Goal: Find specific page/section: Find specific page/section

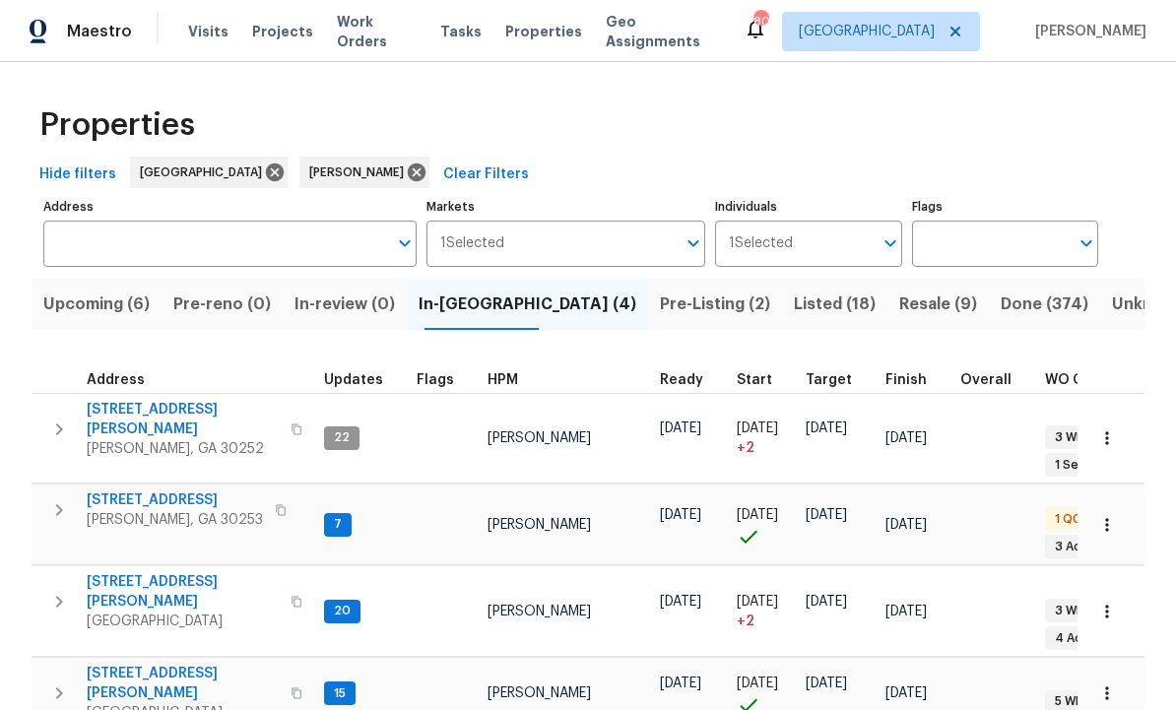
scroll to position [16, 0]
click at [794, 291] on span "Listed (18)" at bounding box center [835, 305] width 82 height 28
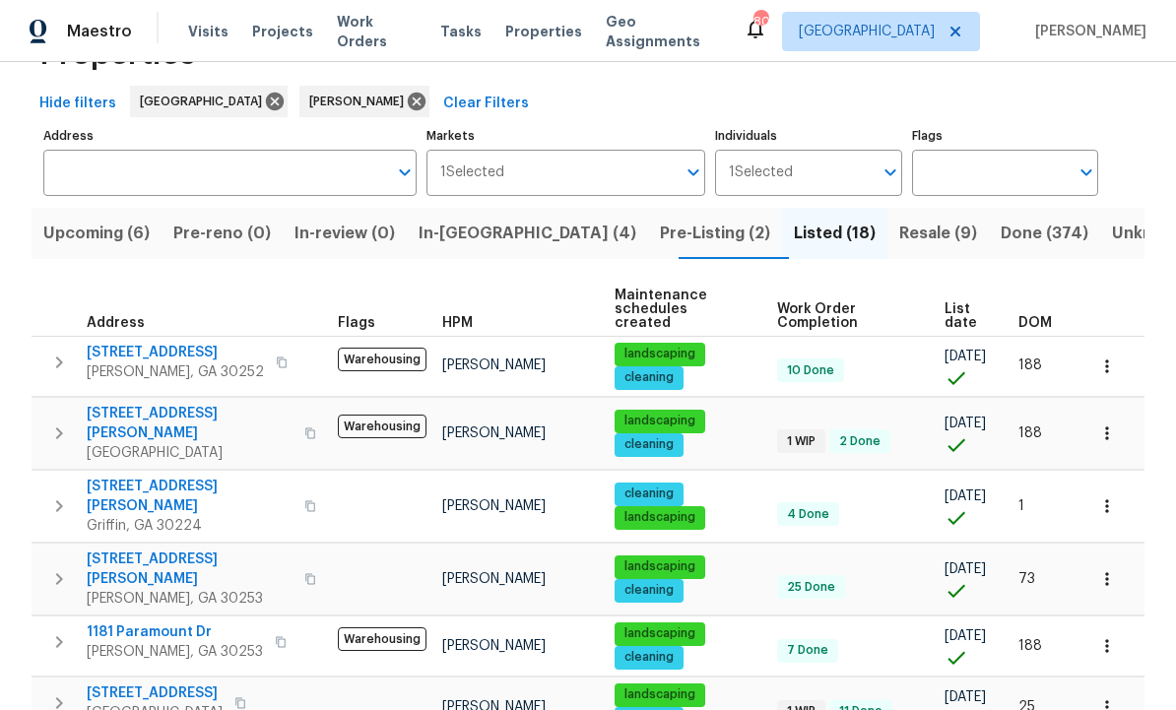
scroll to position [67, 0]
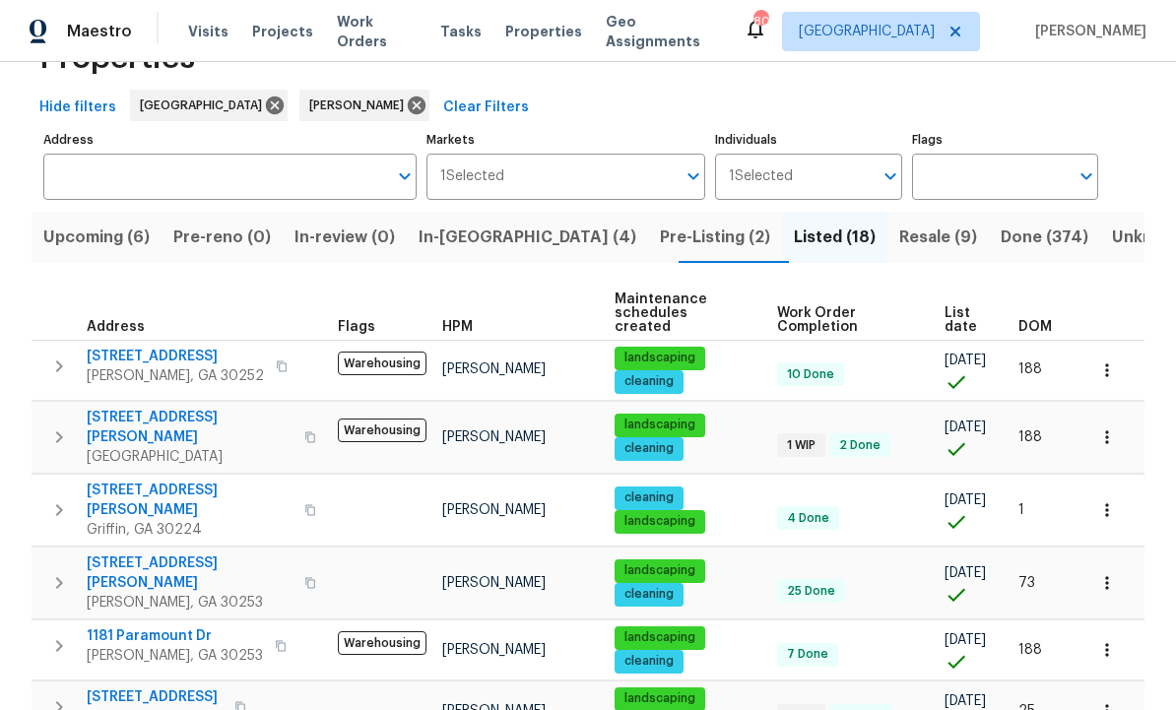
click at [160, 553] on span "[STREET_ADDRESS][PERSON_NAME]" at bounding box center [190, 572] width 206 height 39
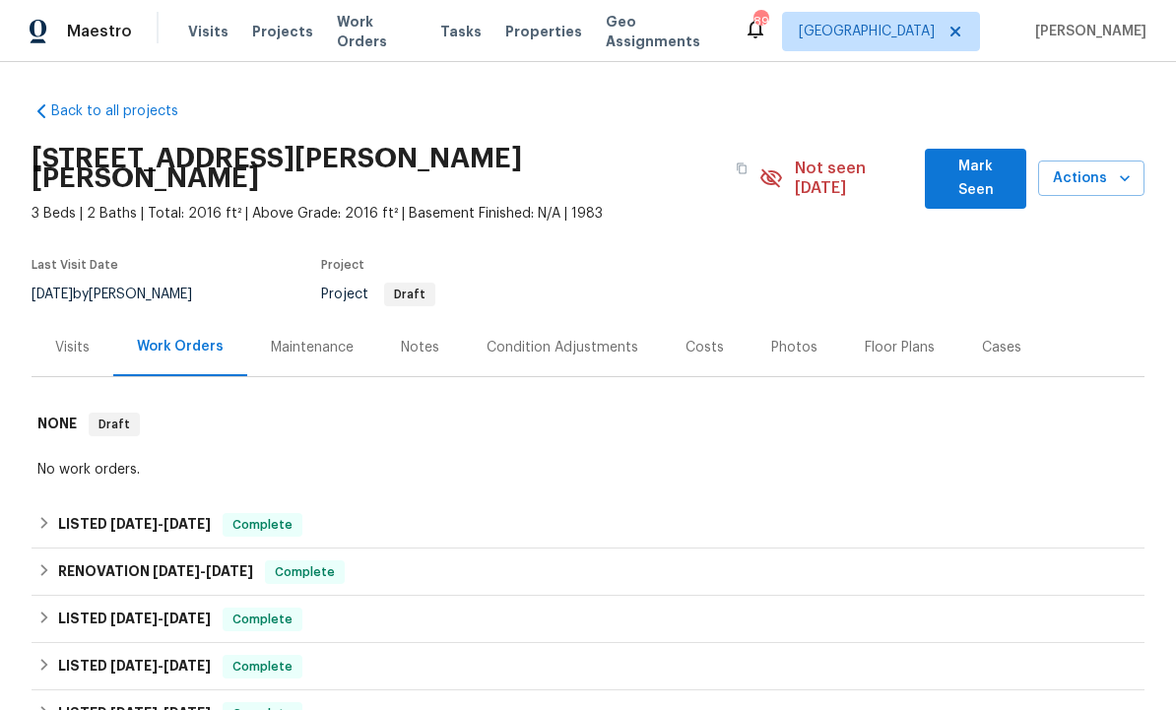
click at [801, 338] on div "Photos" at bounding box center [794, 348] width 46 height 20
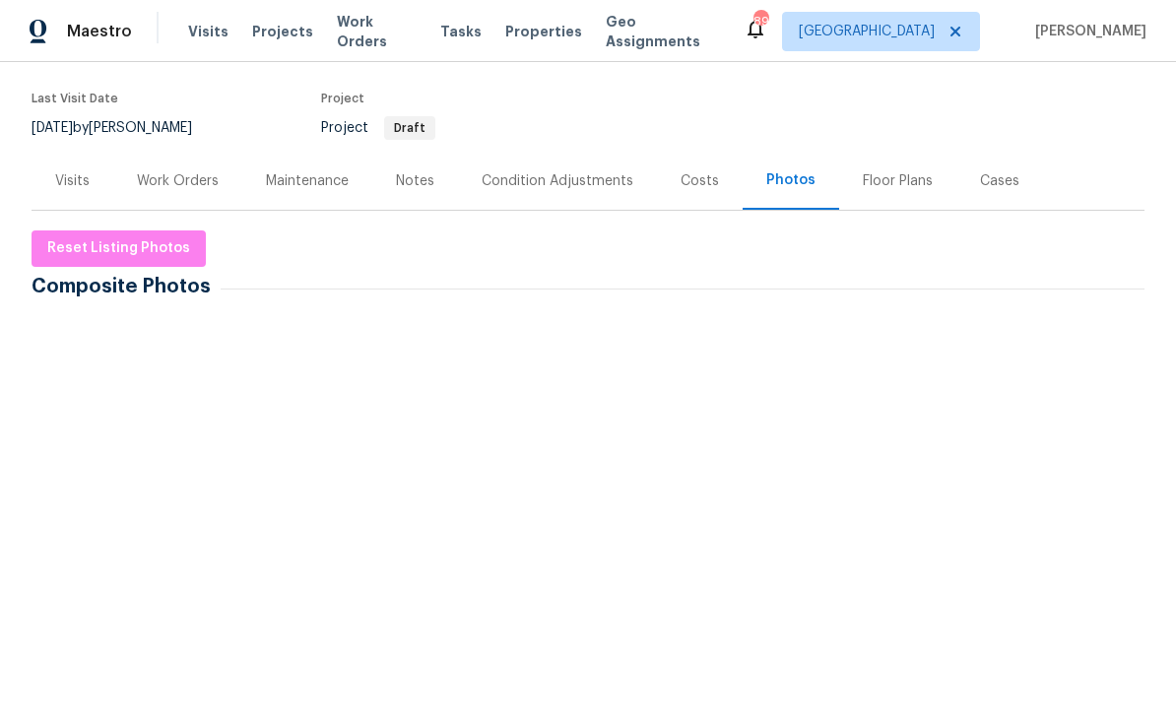
scroll to position [169, 0]
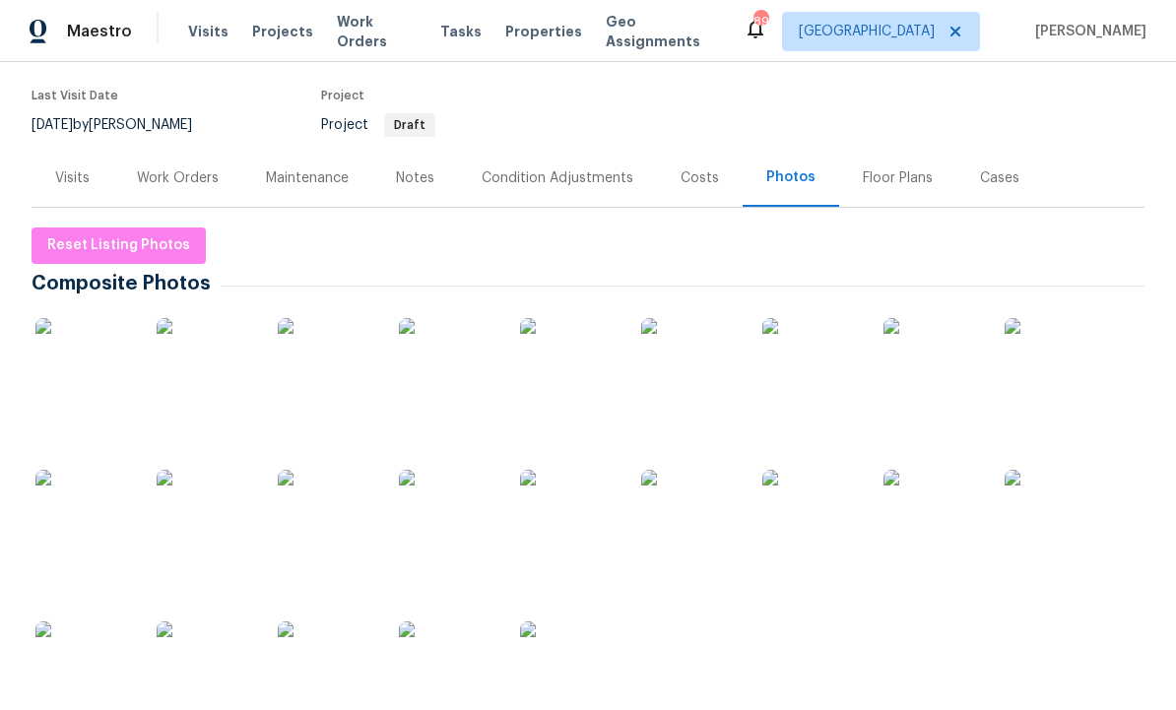
click at [569, 509] on img at bounding box center [569, 519] width 98 height 98
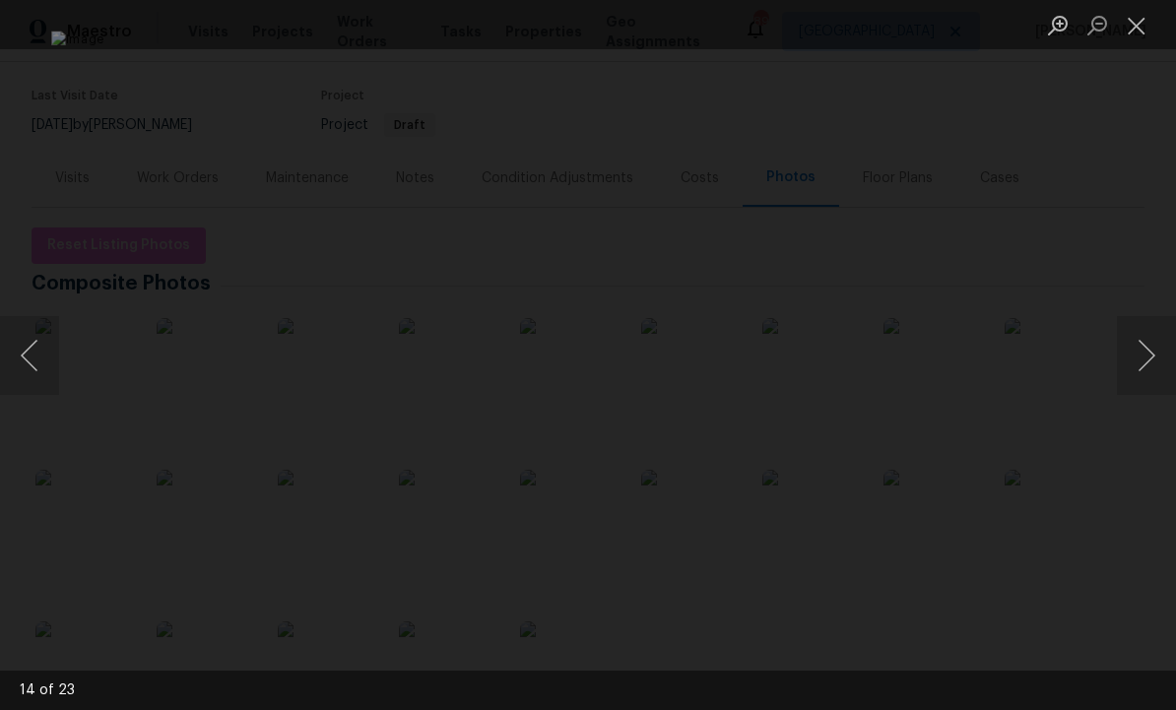
click at [1137, 366] on button "Next image" at bounding box center [1146, 355] width 59 height 79
click at [1133, 367] on button "Next image" at bounding box center [1146, 355] width 59 height 79
click at [1128, 365] on button "Next image" at bounding box center [1146, 355] width 59 height 79
click at [1126, 360] on button "Next image" at bounding box center [1146, 355] width 59 height 79
click at [1133, 20] on button "Close lightbox" at bounding box center [1136, 25] width 39 height 34
